Goal: Information Seeking & Learning: Learn about a topic

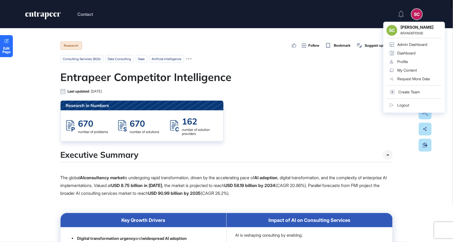
click at [416, 16] on div "SC" at bounding box center [417, 14] width 11 height 11
click at [407, 43] on div "Admin Dashboard" at bounding box center [412, 44] width 30 height 4
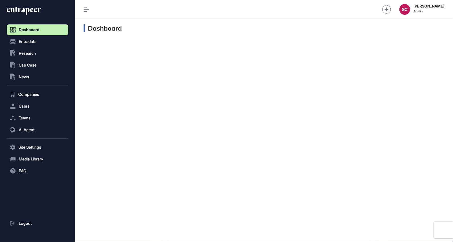
scroll to position [0, 0]
click at [40, 44] on button "Entradata" at bounding box center [38, 41] width 62 height 11
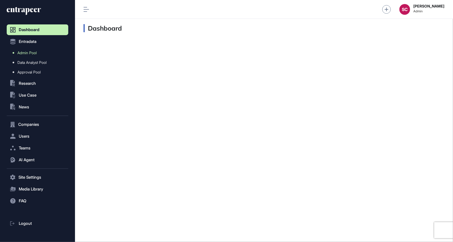
click at [28, 54] on span "Admin Pool" at bounding box center [26, 53] width 19 height 4
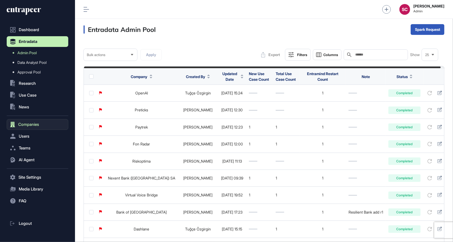
click at [34, 124] on span "Companies" at bounding box center [28, 124] width 21 height 4
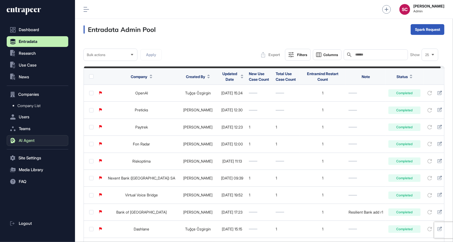
click at [30, 141] on span "AI Agent" at bounding box center [27, 140] width 16 height 4
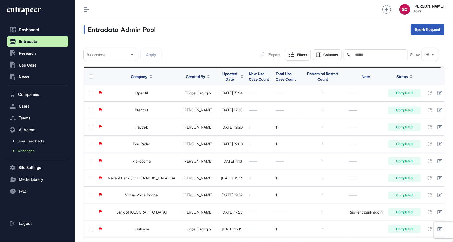
click at [28, 152] on span "Messages" at bounding box center [25, 150] width 17 height 4
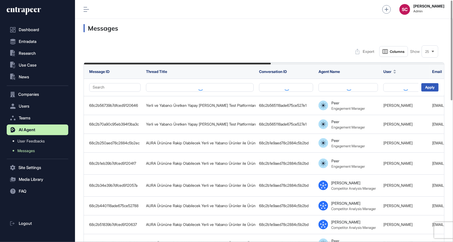
click at [427, 56] on div "25" at bounding box center [430, 51] width 16 height 10
click at [426, 109] on li "100" at bounding box center [430, 107] width 13 height 11
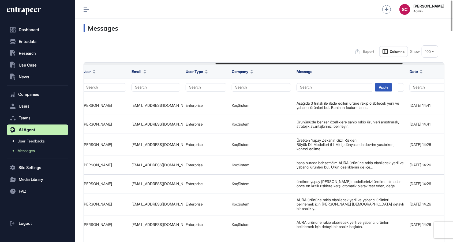
scroll to position [0, 335]
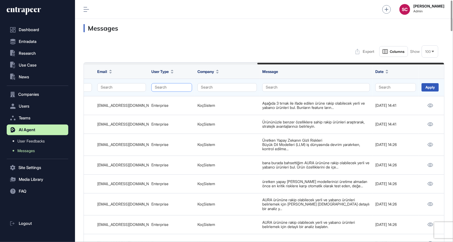
click at [173, 87] on button "Search" at bounding box center [171, 87] width 41 height 9
click at [172, 98] on div "Enterprise" at bounding box center [171, 98] width 32 height 8
click at [424, 90] on div "Apply" at bounding box center [430, 87] width 17 height 8
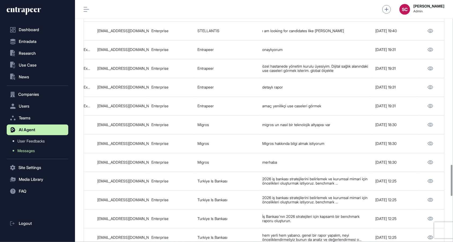
scroll to position [1280, 0]
click at [108, 0] on html "Dashboard Entradata .st0{fill:currentColor} Research .st0{fill:currentColor} Us…" at bounding box center [226, 121] width 453 height 242
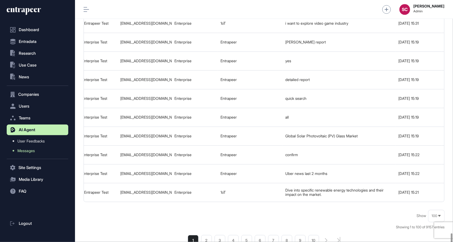
scroll to position [0, 335]
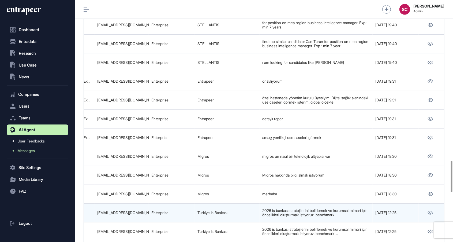
click at [395, 203] on td "2025-09-09 12:25" at bounding box center [396, 212] width 46 height 19
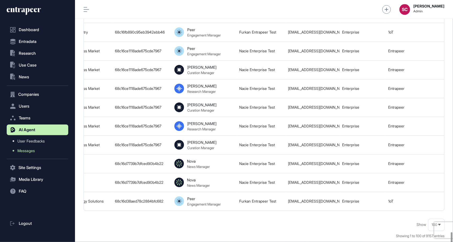
scroll to position [1813, 0]
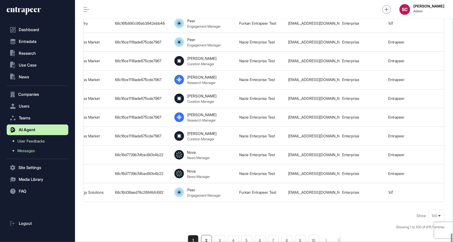
click at [209, 235] on li "2" at bounding box center [206, 240] width 11 height 11
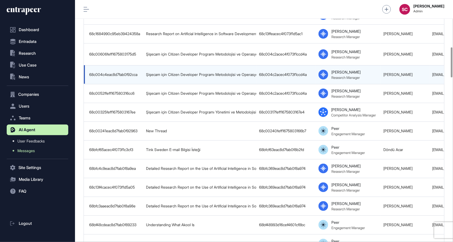
scroll to position [373, 0]
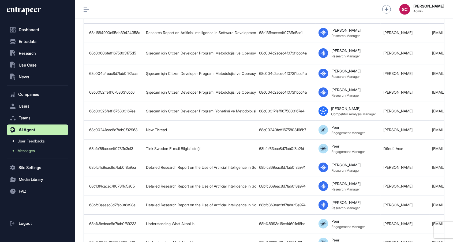
click at [99, 0] on html "Dashboard Entradata .st0{fill:currentColor} Research .st0{fill:currentColor} Us…" at bounding box center [226, 121] width 453 height 242
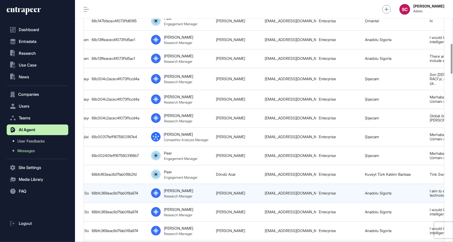
scroll to position [0, 168]
click at [389, 193] on link "Anadolu Sigorta" at bounding box center [377, 193] width 27 height 5
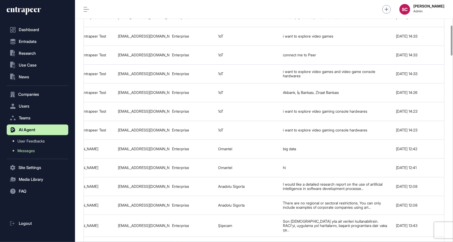
scroll to position [0, 335]
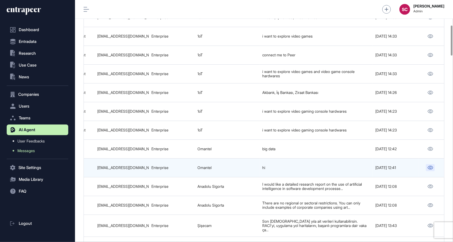
click at [428, 167] on link at bounding box center [430, 167] width 9 height 7
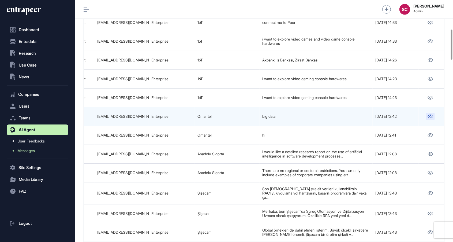
click at [433, 116] on link at bounding box center [430, 116] width 9 height 7
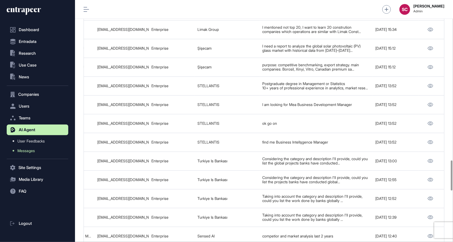
scroll to position [1874, 0]
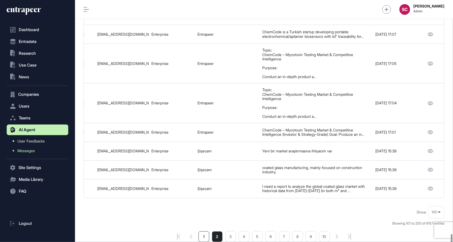
click at [203, 231] on li "1" at bounding box center [204, 236] width 11 height 11
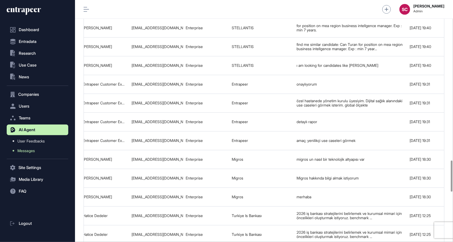
scroll to position [0, 335]
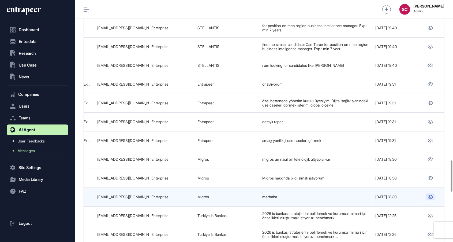
click at [430, 195] on icon at bounding box center [431, 197] width 6 height 4
click at [432, 195] on icon at bounding box center [431, 197] width 6 height 4
drag, startPoint x: 225, startPoint y: 185, endPoint x: 182, endPoint y: 187, distance: 43.2
click at [182, 187] on tr "68c199a739b7dfced90d89d9 Kullanıcı ile İlk Selamlaşma 68c199a590c95eb394671d83 …" at bounding box center [97, 196] width 696 height 19
copy tr "Migros"
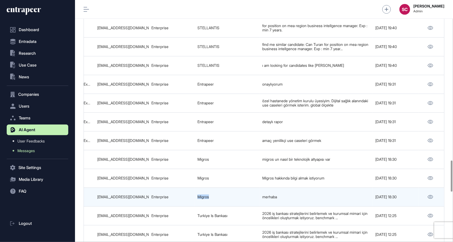
click at [182, 195] on div "Enterprise" at bounding box center [171, 197] width 41 height 4
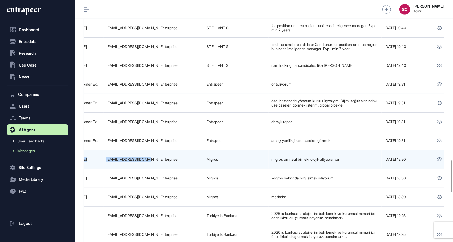
scroll to position [0, 307]
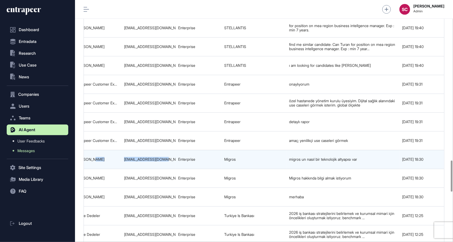
drag, startPoint x: 145, startPoint y: 148, endPoint x: 85, endPoint y: 151, distance: 60.4
click at [85, 151] on tr "68c19a1b90c95eb394681bf3 Kullanıcı ile İlk Selamlaşma 68c199a590c95eb394671d83 …" at bounding box center [124, 159] width 696 height 19
click at [122, 150] on td "Burak Elmas" at bounding box center [98, 159] width 49 height 19
drag, startPoint x: 172, startPoint y: 149, endPoint x: 121, endPoint y: 147, distance: 50.7
click at [121, 150] on tr "68c19a1b90c95eb394681bf3 Kullanıcı ile İlk Selamlaşma 68c199a590c95eb394671d83 …" at bounding box center [125, 159] width 696 height 19
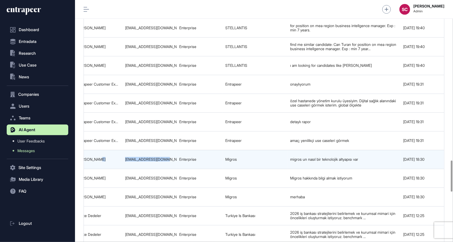
copy tr "burakel@migros.com.tr"
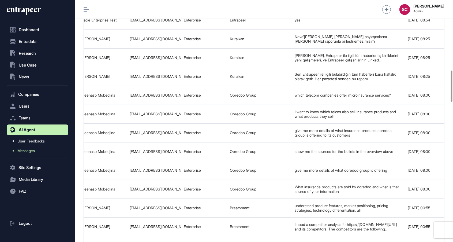
scroll to position [0, 335]
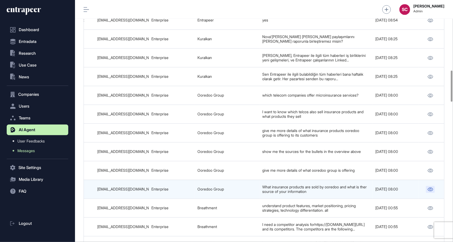
click at [429, 187] on icon at bounding box center [431, 189] width 6 height 4
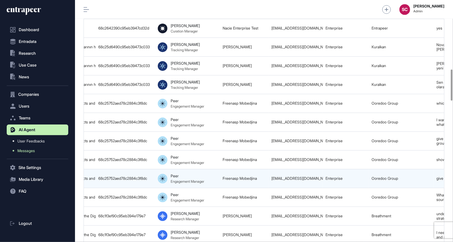
scroll to position [0, 159]
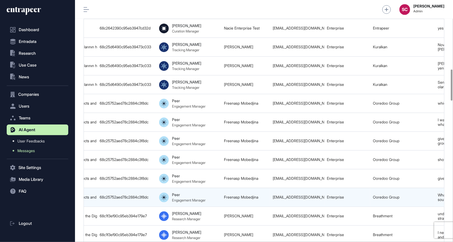
click at [249, 195] on link "Freenasp Mobedjina" at bounding box center [241, 197] width 34 height 5
drag, startPoint x: 222, startPoint y: 184, endPoint x: 262, endPoint y: 180, distance: 41.0
click at [262, 188] on td "Freenasp Mobedjina" at bounding box center [245, 197] width 49 height 19
copy link "Freenasp Mobedjina"
drag, startPoint x: 319, startPoint y: 181, endPoint x: 271, endPoint y: 182, distance: 47.7
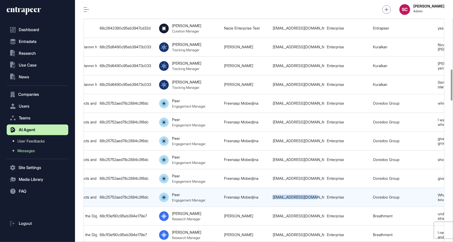
click at [271, 188] on td "fmobedjina@ooredoo.qa" at bounding box center [297, 197] width 54 height 19
copy div "fmobedjina@ooredoo.qa"
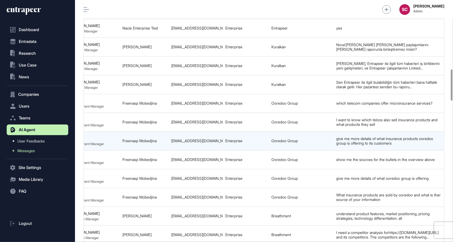
scroll to position [0, 262]
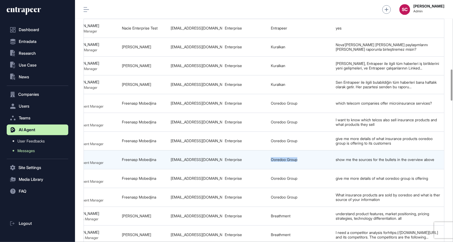
drag, startPoint x: 307, startPoint y: 144, endPoint x: 262, endPoint y: 150, distance: 45.4
click at [262, 150] on tr "68c25a5f118ade675ce3166c Telecommunications Companies Offering Insurance Produc…" at bounding box center [170, 159] width 696 height 19
copy tr "Ooredoo Group"
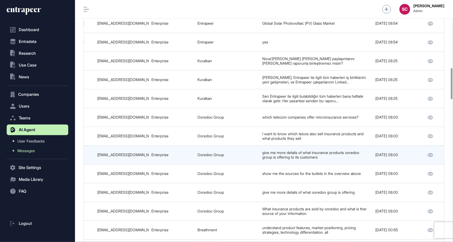
scroll to position [527, 0]
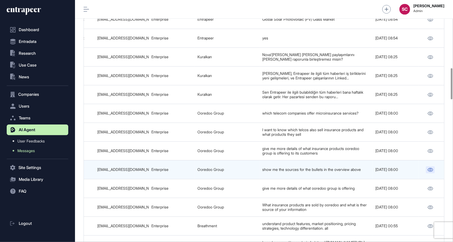
click at [431, 166] on link at bounding box center [430, 169] width 9 height 7
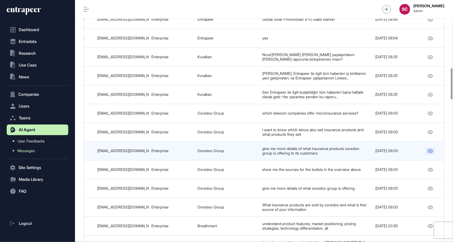
click at [431, 149] on icon at bounding box center [431, 151] width 6 height 4
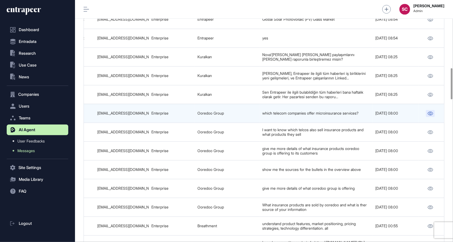
click at [428, 111] on icon at bounding box center [431, 113] width 6 height 4
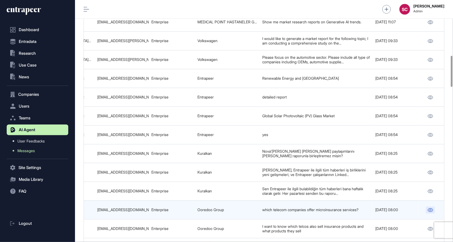
scroll to position [430, 0]
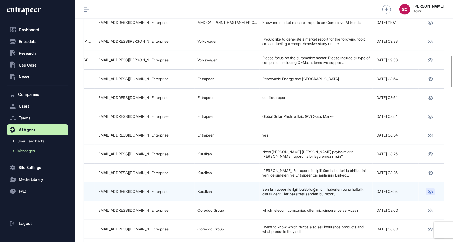
click at [429, 188] on link at bounding box center [430, 191] width 9 height 7
click at [142, 189] on div "emrah_yasar@kuralkan.com.tr" at bounding box center [121, 191] width 49 height 4
copy tr "emrah_yasar@kuralkan.com.tr"
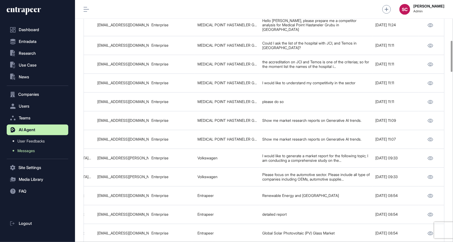
scroll to position [314, 0]
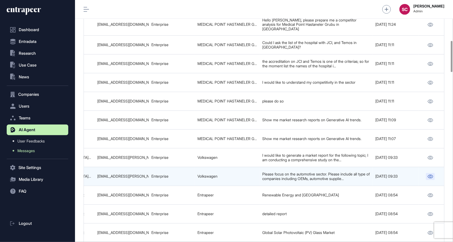
click at [428, 174] on icon at bounding box center [431, 176] width 6 height 4
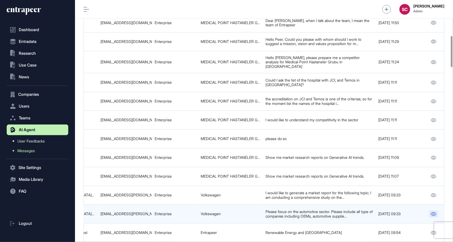
scroll to position [0, 335]
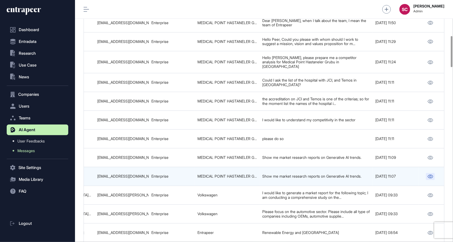
click at [427, 173] on link at bounding box center [430, 176] width 9 height 7
click at [126, 174] on div "bozoklar.riza@gmail.com" at bounding box center [121, 176] width 49 height 4
copy tr "bozoklar.riza@gmail.com"
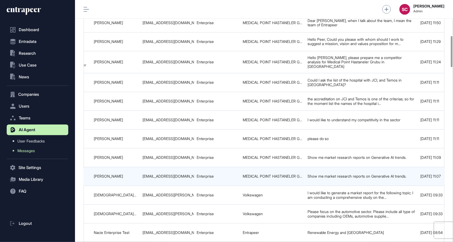
scroll to position [0, 291]
click at [278, 174] on link "MEDICAL POINT HASTANELER GRUBU" at bounding box center [275, 176] width 67 height 5
click at [284, 174] on link "MEDICAL POINT HASTANELER GRUBU" at bounding box center [275, 176] width 67 height 5
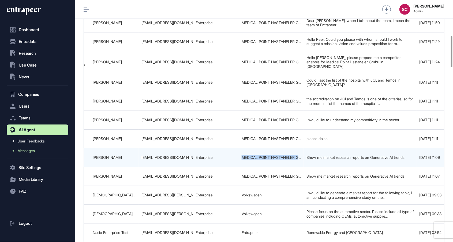
drag, startPoint x: 241, startPoint y: 150, endPoint x: 300, endPoint y: 151, distance: 59.5
click at [300, 151] on td "MEDICAL POINT HASTANELER GRUBU" at bounding box center [271, 157] width 65 height 19
copy link "MEDICAL POINT HASTANELER G"
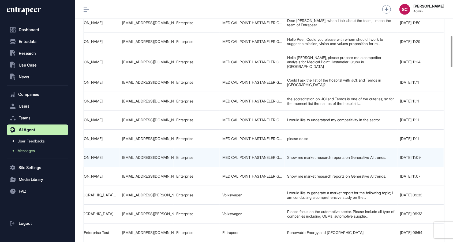
scroll to position [0, 335]
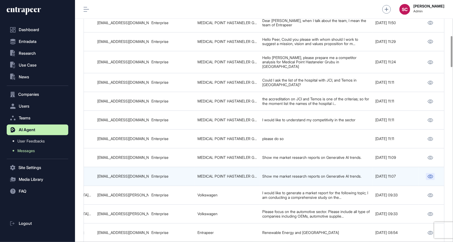
click at [432, 174] on icon at bounding box center [431, 176] width 6 height 4
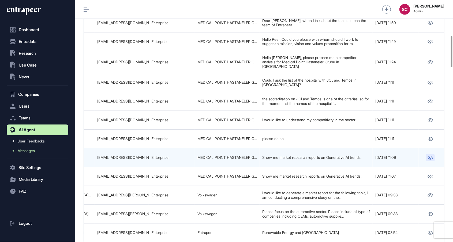
click at [430, 156] on icon at bounding box center [430, 158] width 5 height 4
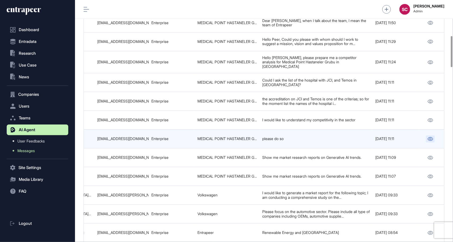
click at [428, 137] on icon at bounding box center [430, 139] width 5 height 4
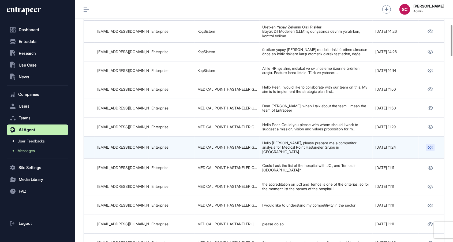
click at [432, 146] on icon at bounding box center [431, 148] width 6 height 4
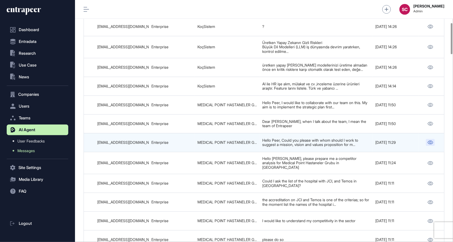
click at [427, 139] on link at bounding box center [430, 142] width 9 height 7
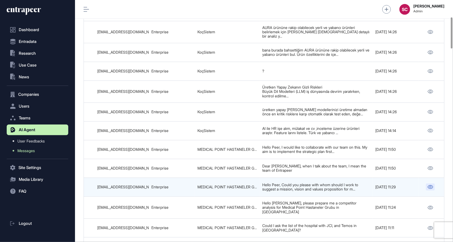
scroll to position [132, 0]
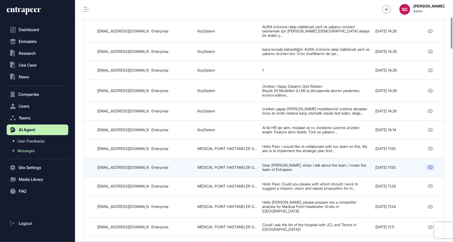
click at [433, 164] on link at bounding box center [430, 167] width 9 height 7
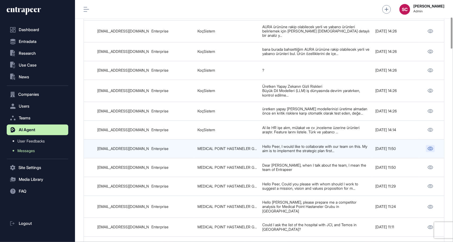
click at [429, 147] on icon at bounding box center [430, 149] width 5 height 4
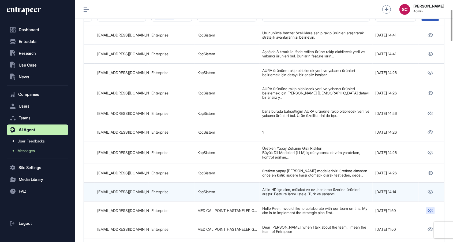
scroll to position [73, 0]
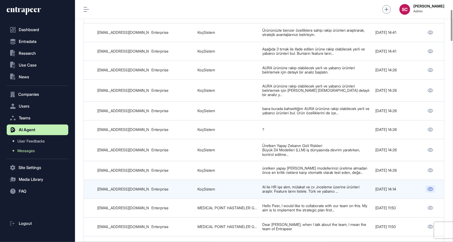
click at [428, 187] on icon at bounding box center [431, 189] width 6 height 4
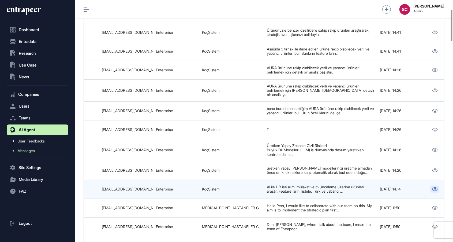
scroll to position [0, 335]
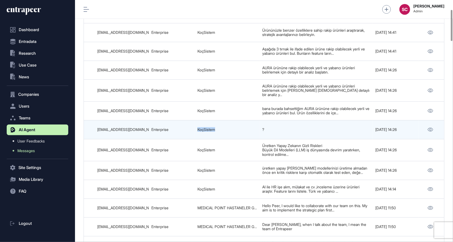
drag, startPoint x: 232, startPoint y: 125, endPoint x: 187, endPoint y: 125, distance: 44.5
click at [187, 125] on tr "68c2b51839b7dfced9120637 AURA Ürününe Rakip Olabilecek Yerli ve Yabancı Ürünler…" at bounding box center [97, 129] width 696 height 19
copy tr "KoçSistem"
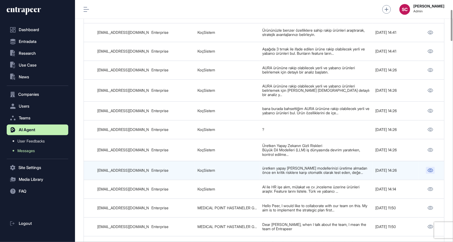
click at [430, 168] on icon at bounding box center [431, 170] width 6 height 4
drag, startPoint x: 228, startPoint y: 164, endPoint x: 183, endPoint y: 162, distance: 44.8
click at [183, 162] on tr "68c2b370aed78c2884c5b34a AURA Ürününe Rakip Olabilecek Yerli ve Yabancı Ürünler…" at bounding box center [97, 170] width 696 height 19
copy tr "KoçSistem"
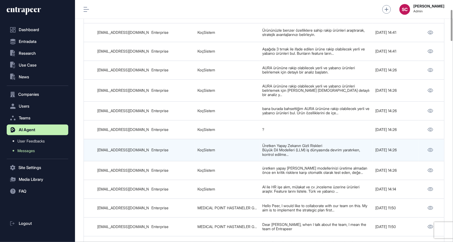
click at [139, 148] on div "zeynep.tunca@kocsistem.com.tr" at bounding box center [121, 150] width 49 height 4
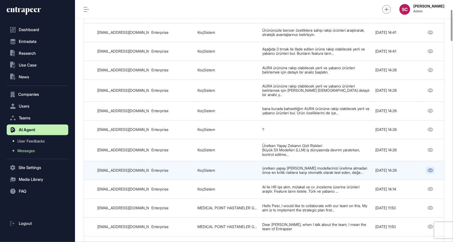
click at [430, 168] on icon at bounding box center [431, 170] width 6 height 4
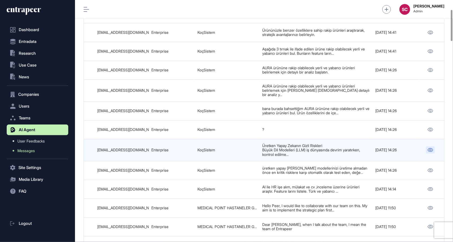
click at [429, 148] on icon at bounding box center [431, 150] width 6 height 4
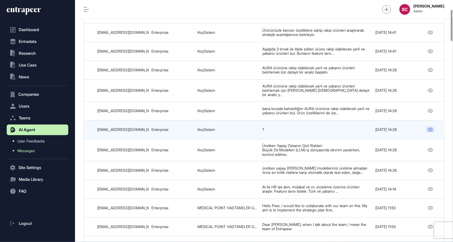
click at [429, 128] on icon at bounding box center [431, 130] width 6 height 4
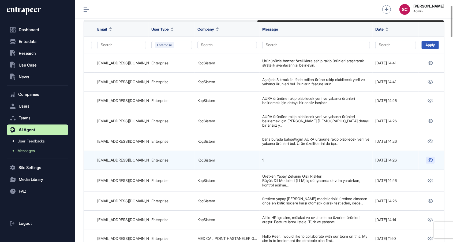
scroll to position [41, 0]
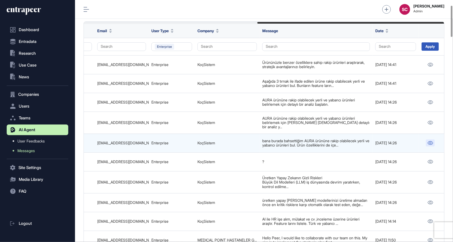
click at [430, 141] on icon at bounding box center [431, 143] width 6 height 4
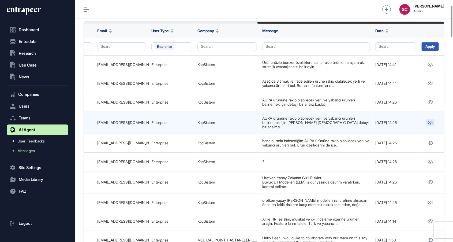
click at [429, 121] on icon at bounding box center [431, 123] width 6 height 4
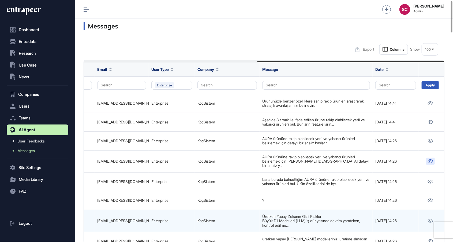
scroll to position [0, 0]
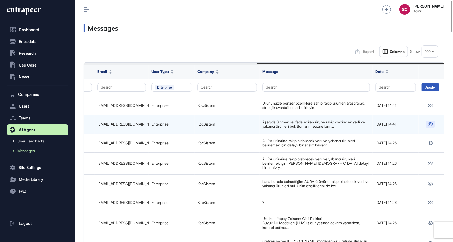
click at [428, 126] on link at bounding box center [430, 124] width 9 height 7
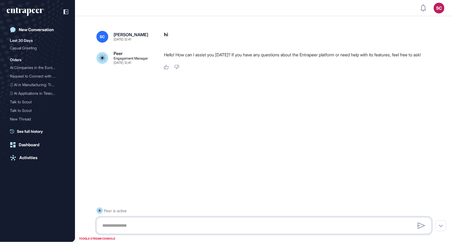
scroll to position [0, 0]
click at [202, 58] on p "Hello! How can I assist you today? If you have any questions about the Entrapee…" at bounding box center [300, 54] width 272 height 7
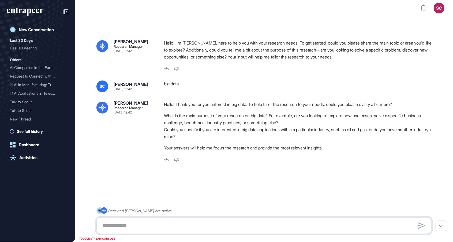
scroll to position [0, 0]
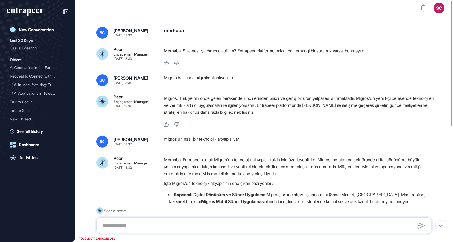
click at [229, 140] on div "migros un nasıl bir teknolojik altyapısı var" at bounding box center [300, 142] width 272 height 12
copy div "migros un nasıl bir teknolojik altyapısı var"
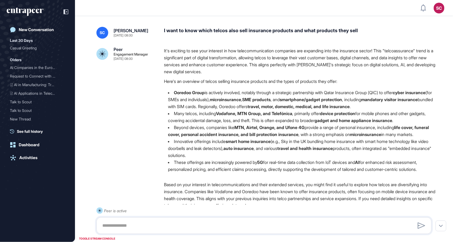
click at [228, 114] on strong "Vodafone, MTN Group, and Telefónica" at bounding box center [254, 113] width 76 height 5
click at [252, 33] on div "I want to know which telcos also sell insurance products and what products they…" at bounding box center [300, 33] width 272 height 12
click at [253, 35] on div "I want to know which telcos also sell insurance products and what products they…" at bounding box center [300, 33] width 272 height 12
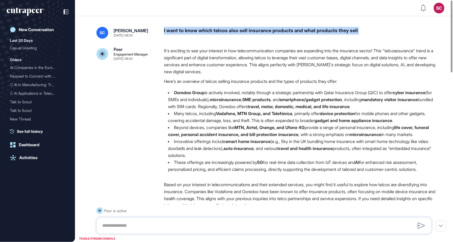
click at [253, 35] on div "I want to know which telcos also sell insurance products and what products they…" at bounding box center [300, 33] width 272 height 12
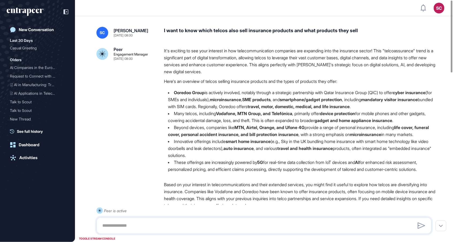
click at [253, 35] on div "I want to know which telcos also sell insurance products and what products they…" at bounding box center [300, 33] width 272 height 12
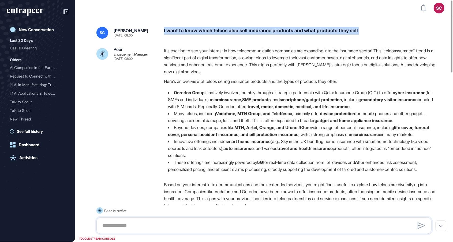
copy div "I want to know which telcos also sell insurance products and what products they…"
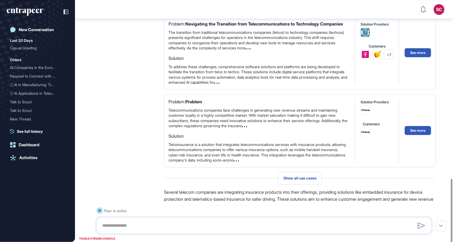
scroll to position [634, 0]
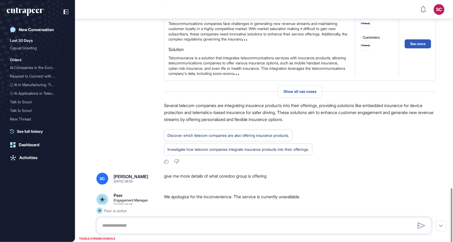
click at [244, 173] on div "give me more details of what ooredoo group is offering" at bounding box center [300, 179] width 272 height 12
copy div "give me more details of what ooredoo group is offering"
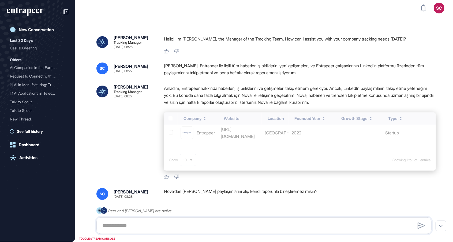
click at [229, 118] on div "Company Website Location Founded Year Growth Stage Type Entrapeer [URL][DOMAIN_…" at bounding box center [300, 141] width 272 height 58
click at [296, 71] on div "[PERSON_NAME], Entrapeer ile ilgili tüm haberleri iş birliklerini yeni gelişmel…" at bounding box center [300, 69] width 272 height 14
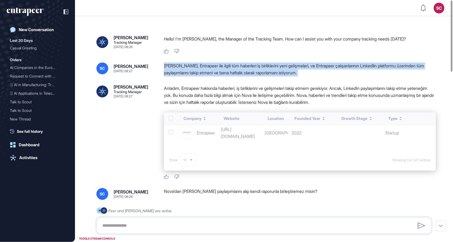
click at [296, 71] on div "[PERSON_NAME], Entrapeer ile ilgili tüm haberleri iş birliklerini yeni gelişmel…" at bounding box center [300, 69] width 272 height 14
copy div "[PERSON_NAME], Entrapeer ile ilgili tüm haberleri iş birliklerini yeni gelişmel…"
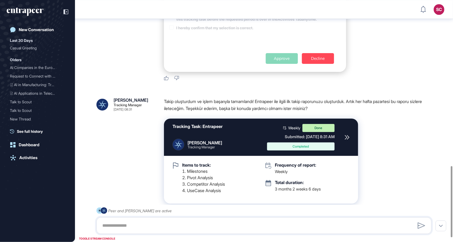
scroll to position [641, 0]
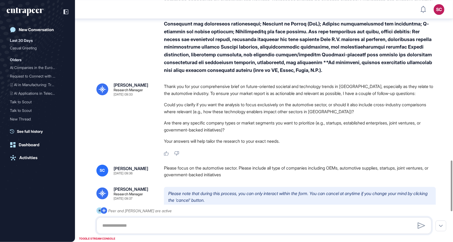
scroll to position [508, 0]
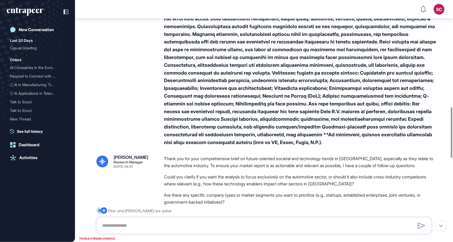
click at [408, 155] on p "Thank you for your comprehensive brief on future-oriented societal and technolo…" at bounding box center [300, 162] width 272 height 14
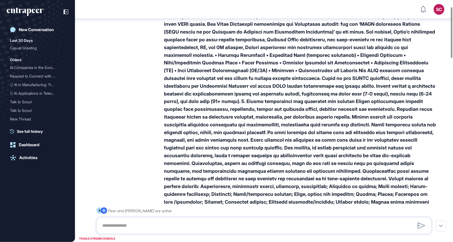
scroll to position [0, 0]
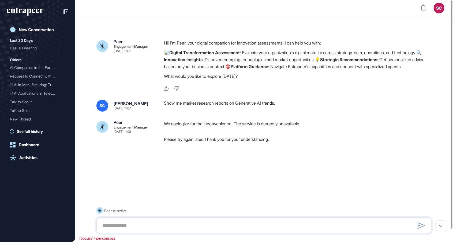
click at [248, 103] on div "Show me market research reports on Generative AI trends." at bounding box center [300, 106] width 272 height 12
copy div "Show me market research reports on Generative AI trends."
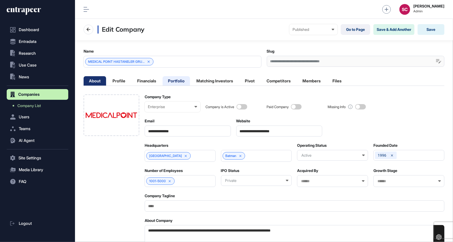
scroll to position [0, 2]
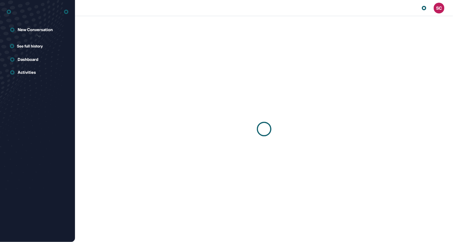
scroll to position [0, 0]
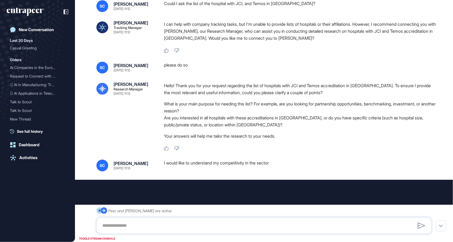
type input "*********"
type input "*"
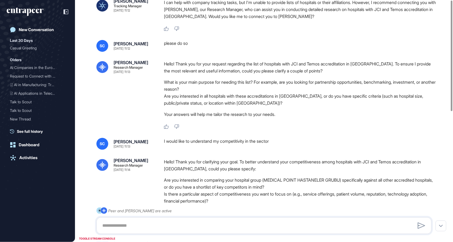
scroll to position [0, 0]
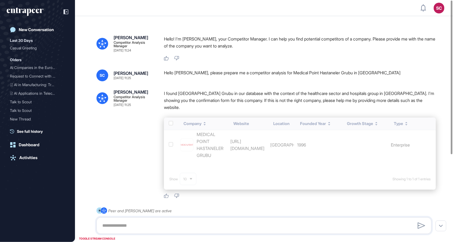
click at [122, 38] on div "Nash" at bounding box center [131, 37] width 35 height 4
click at [296, 117] on div "I found Medical Point Hastaneler Grubu in our database with the context of the …" at bounding box center [300, 144] width 272 height 109
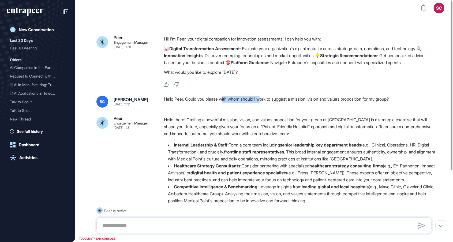
drag, startPoint x: 226, startPoint y: 102, endPoint x: 266, endPoint y: 97, distance: 40.5
click at [266, 97] on div "Hello Peer, Could you please with whom should I work to suggest a mission, visi…" at bounding box center [300, 102] width 272 height 12
drag, startPoint x: 416, startPoint y: 99, endPoint x: 187, endPoint y: 99, distance: 228.6
click at [187, 99] on div "Hello Peer, Could you please with whom should I work to suggest a mission, visi…" at bounding box center [300, 102] width 272 height 12
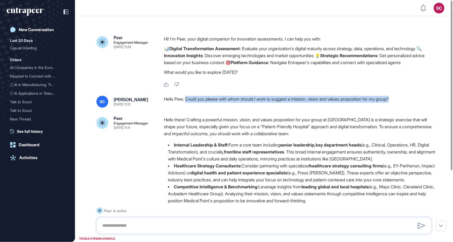
copy div "Could you please with whom should I work to suggest a mission, vision and value…"
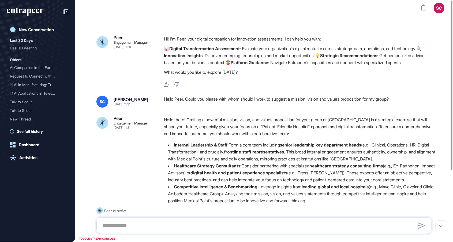
click at [331, 101] on div "Hello Peer, Could you please with whom should I work to suggest a mission, visi…" at bounding box center [300, 102] width 272 height 12
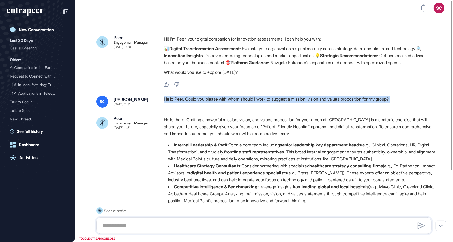
click at [331, 101] on div "Hello Peer, Could you please with whom should I work to suggest a mission, visi…" at bounding box center [300, 102] width 272 height 12
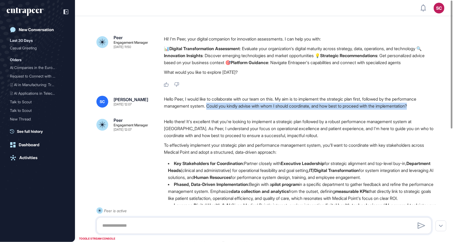
drag, startPoint x: 429, startPoint y: 105, endPoint x: 210, endPoint y: 108, distance: 219.0
click at [210, 108] on div "Hello Peer, I would like to collaborate with our team on this. My aim is to imp…" at bounding box center [300, 103] width 272 height 14
copy div "Could you kindly advise with whom I should coordinate, and how best to proceed …"
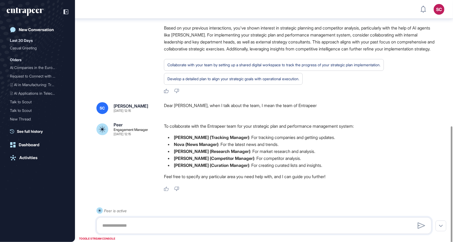
scroll to position [239, 0]
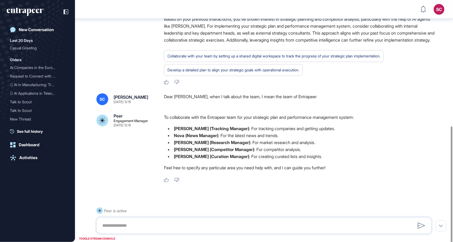
click at [240, 105] on div "Dear [PERSON_NAME], when I talk about the team, I mean the team of Entrapeer" at bounding box center [300, 99] width 272 height 12
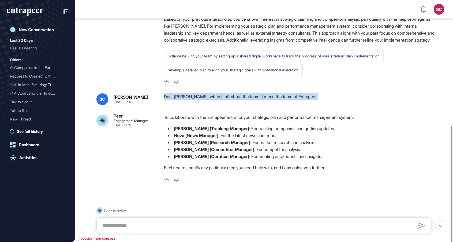
copy div "Dear [PERSON_NAME], when I talk about the team, I mean the team of Entrapeer"
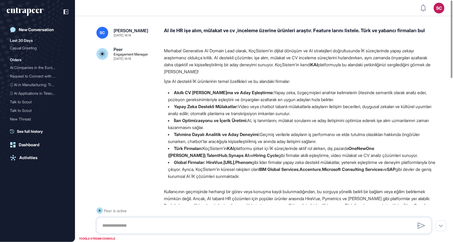
click at [288, 29] on div "AI ile HR işe alım, mülakat ve cv ,inceleme üzerine ürünleri araştır. Feature l…" at bounding box center [300, 33] width 272 height 12
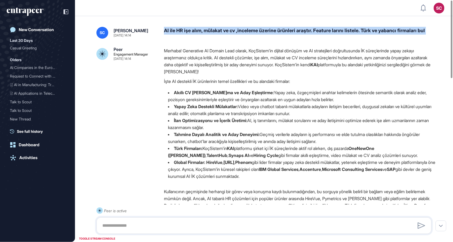
copy div "AI ile HR işe alım, mülakat ve cv ,inceleme üzerine ürünleri araştır. Feature l…"
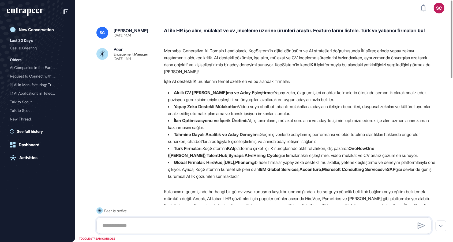
click at [237, 101] on li "Akıllı CV Tarama ve Aday Eşleştirme: Yapay zeka, özgeçmişleri anahtar kelimeler…" at bounding box center [300, 96] width 272 height 14
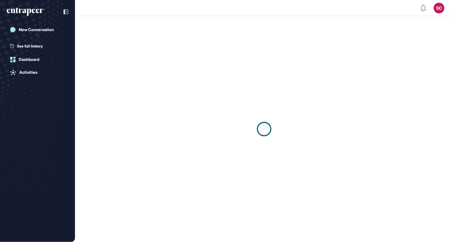
scroll to position [0, 0]
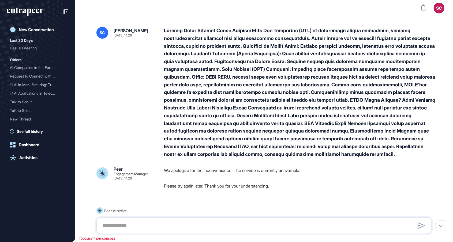
click at [264, 102] on div at bounding box center [300, 92] width 272 height 131
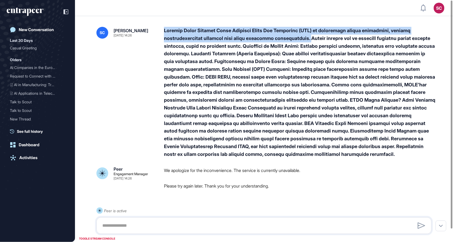
drag, startPoint x: 165, startPoint y: 33, endPoint x: 300, endPoint y: 46, distance: 135.7
click at [300, 46] on div at bounding box center [300, 92] width 272 height 131
copy div "Üretken Yapay Zekanın Gizli Riskleri Büyük Dil Modelleri (LLM) iş dünyasında de…"
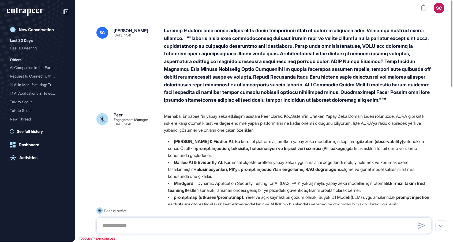
click at [316, 92] on div at bounding box center [300, 65] width 272 height 77
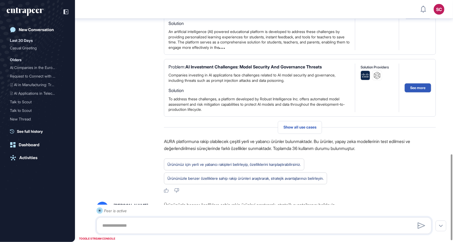
scroll to position [484, 0]
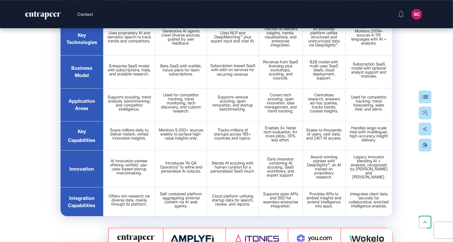
scroll to position [13516, 0]
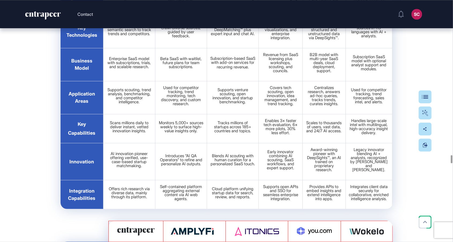
drag, startPoint x: 69, startPoint y: 128, endPoint x: 83, endPoint y: 163, distance: 37.5
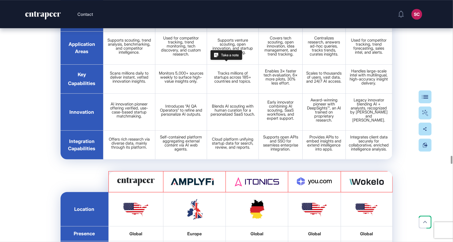
scroll to position [13565, 0]
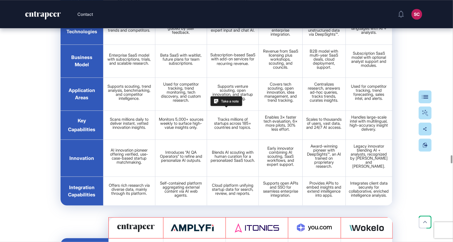
scroll to position [13518, 0]
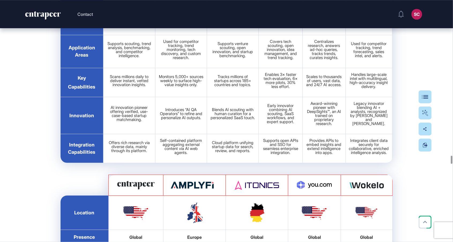
scroll to position [13560, 0]
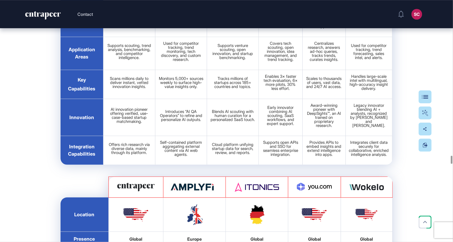
copy span "Presence"
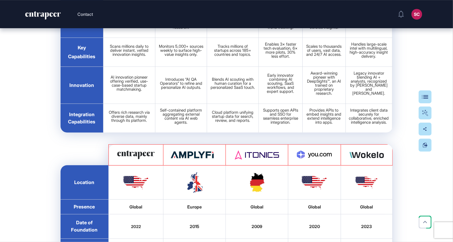
scroll to position [13593, 0]
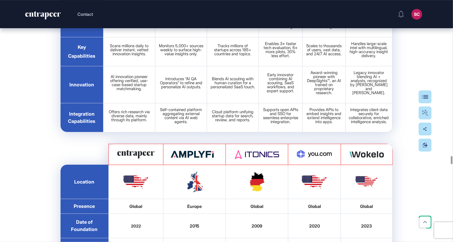
copy span "Date of Foundation"
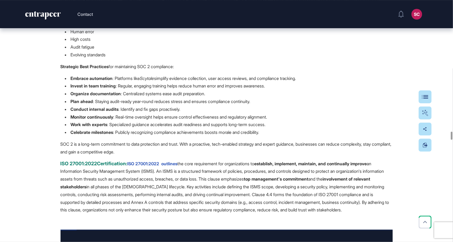
scroll to position [11351, 0]
